Goal: Task Accomplishment & Management: Manage account settings

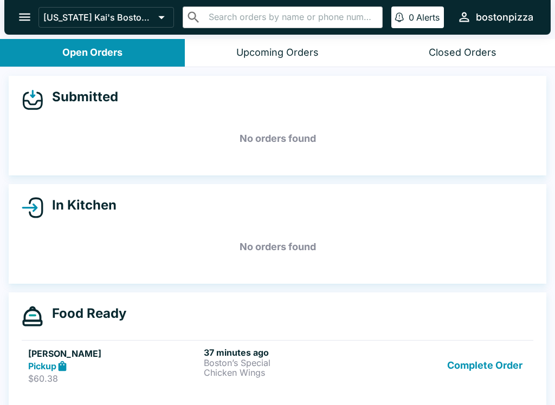
click at [22, 12] on icon "open drawer" at bounding box center [24, 17] width 15 height 15
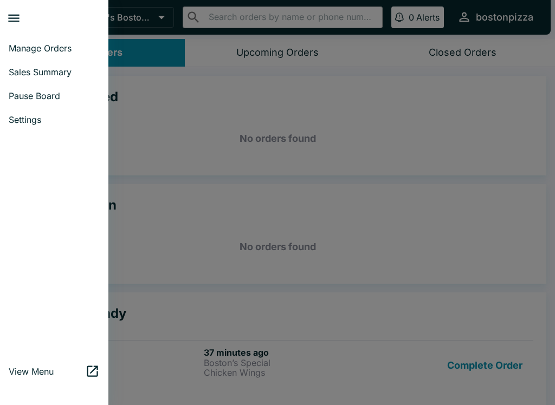
click at [60, 70] on span "Sales Summary" at bounding box center [54, 72] width 91 height 11
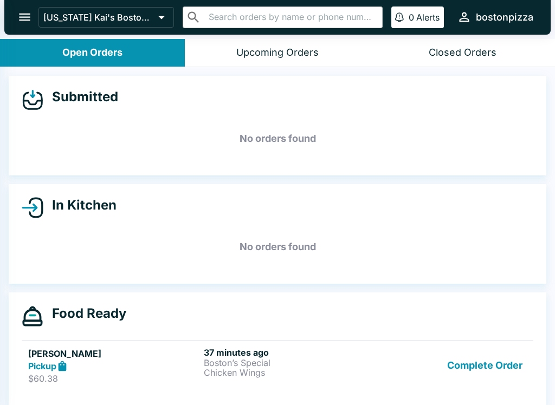
select select "03:00"
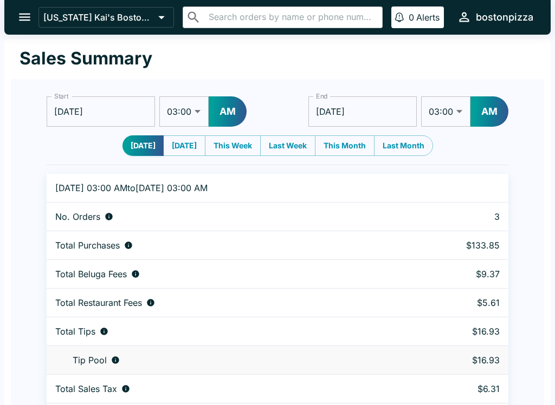
scroll to position [33, 0]
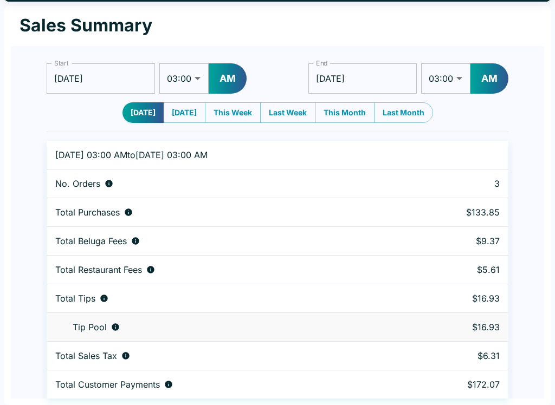
click at [46, 22] on h1 "Sales Summary" at bounding box center [86, 26] width 133 height 22
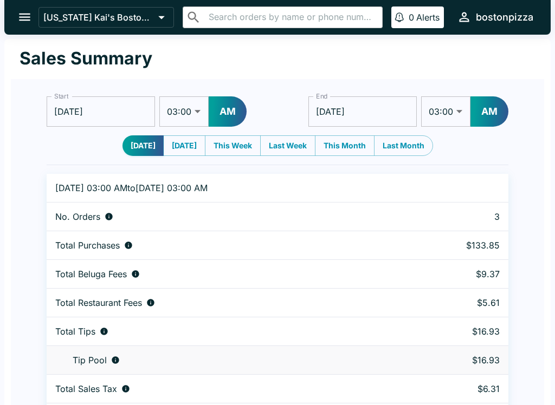
click at [21, 16] on icon "open drawer" at bounding box center [24, 17] width 15 height 15
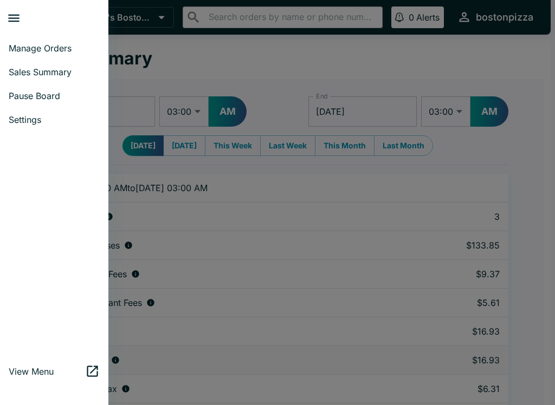
click at [27, 46] on span "Manage Orders" at bounding box center [54, 48] width 91 height 11
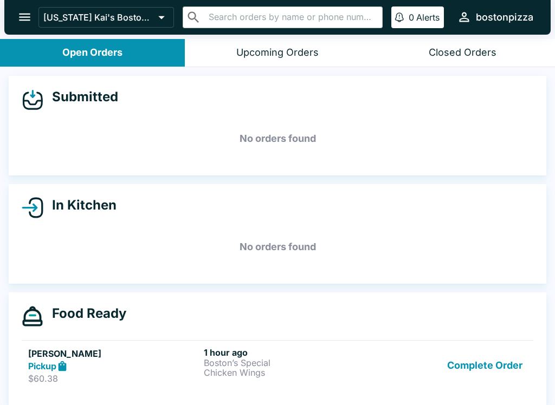
click at [491, 377] on button "Complete Order" at bounding box center [485, 365] width 84 height 37
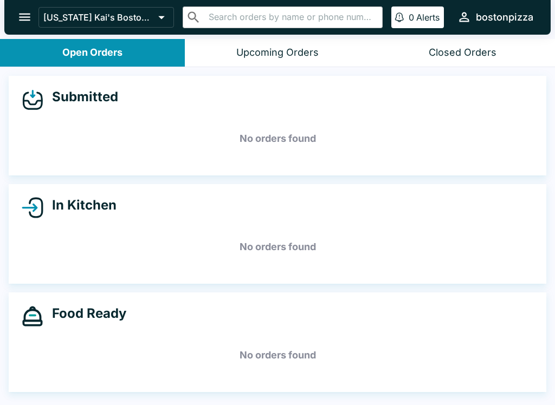
click at [292, 49] on div "Upcoming Orders" at bounding box center [277, 53] width 82 height 12
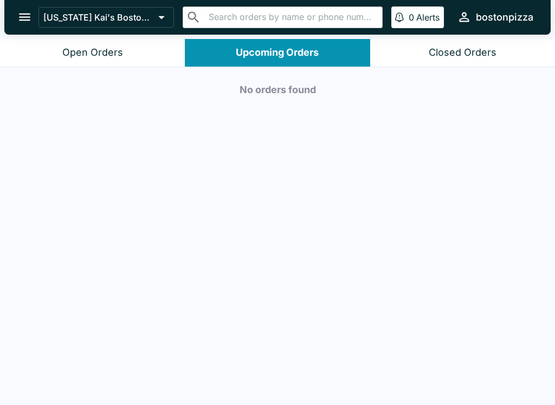
click at [133, 46] on button "Open Orders" at bounding box center [92, 53] width 185 height 28
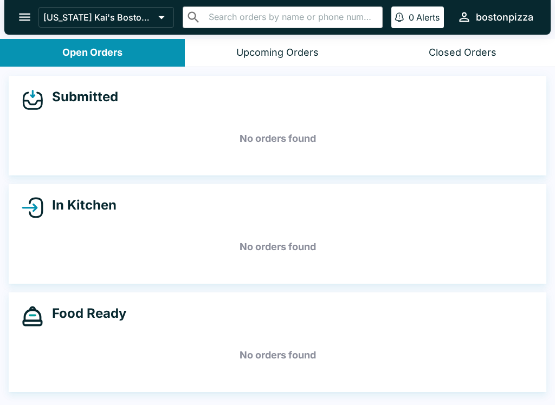
click at [461, 60] on button "Closed Orders" at bounding box center [462, 53] width 185 height 28
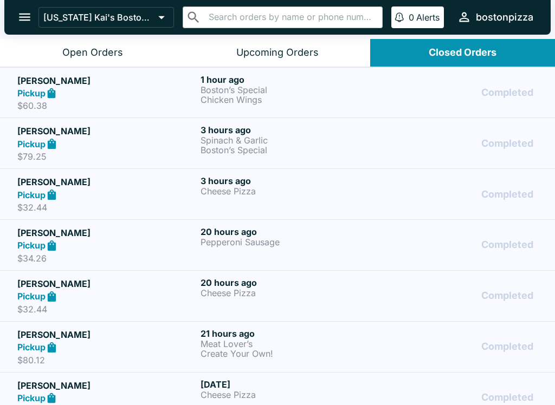
click at [133, 50] on button "Open Orders" at bounding box center [92, 53] width 185 height 28
